Goal: Task Accomplishment & Management: Manage account settings

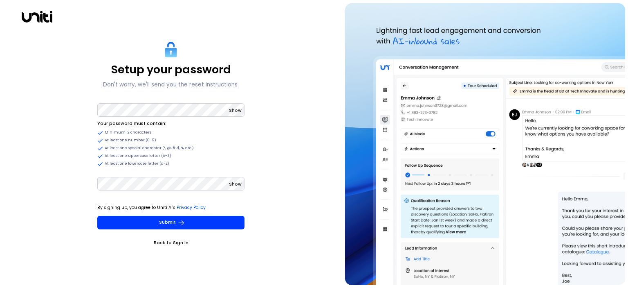
click at [231, 110] on span "Show" at bounding box center [235, 110] width 13 height 6
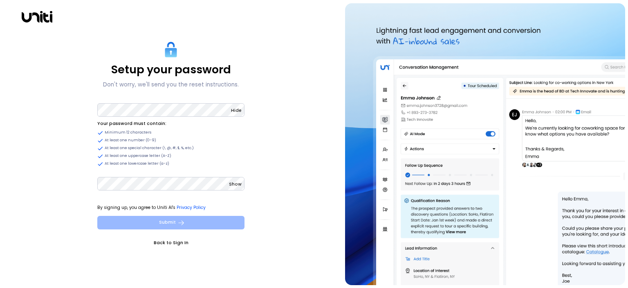
click at [189, 221] on button "Submit" at bounding box center [170, 223] width 147 height 14
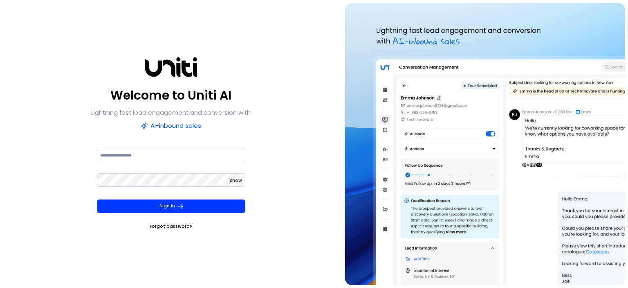
click at [147, 162] on div at bounding box center [171, 159] width 149 height 25
click at [149, 160] on input at bounding box center [171, 156] width 149 height 14
type input "**********"
click at [97, 199] on button "Sign In" at bounding box center [171, 206] width 149 height 14
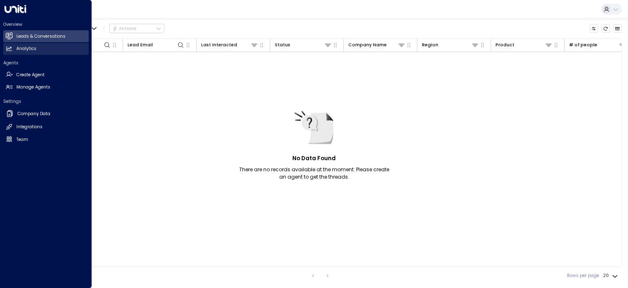
click at [14, 47] on link "Analytics Analytics" at bounding box center [46, 49] width 86 height 12
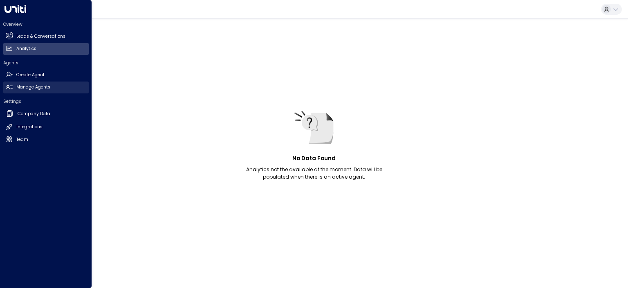
click at [32, 86] on h2 "Manage Agents" at bounding box center [33, 87] width 34 height 7
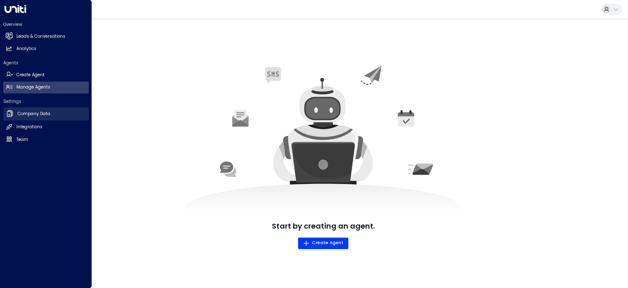
click at [42, 113] on h2 "Company Data" at bounding box center [34, 113] width 33 height 7
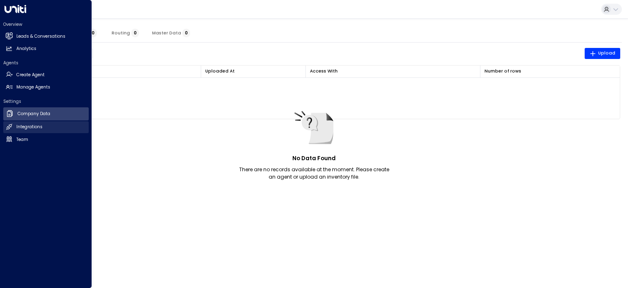
click at [39, 124] on h2 "Integrations" at bounding box center [29, 127] width 26 height 7
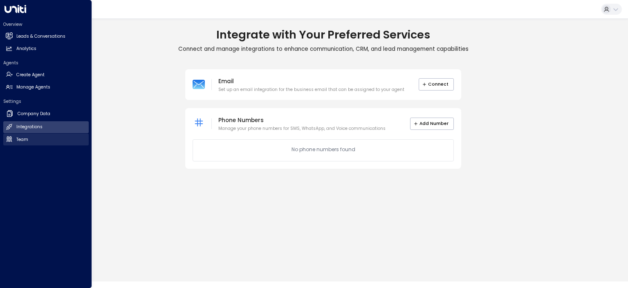
click at [35, 137] on link "Team Team" at bounding box center [46, 139] width 86 height 12
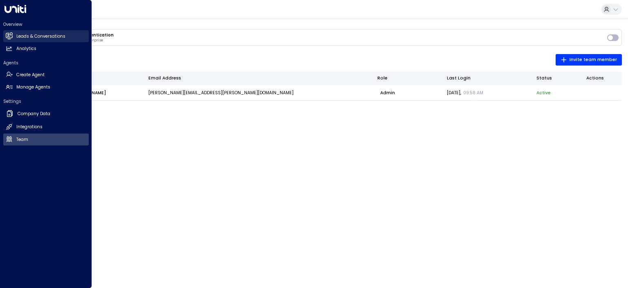
click at [36, 36] on h2 "Leads & Conversations" at bounding box center [40, 36] width 49 height 7
